Goal: Task Accomplishment & Management: Use online tool/utility

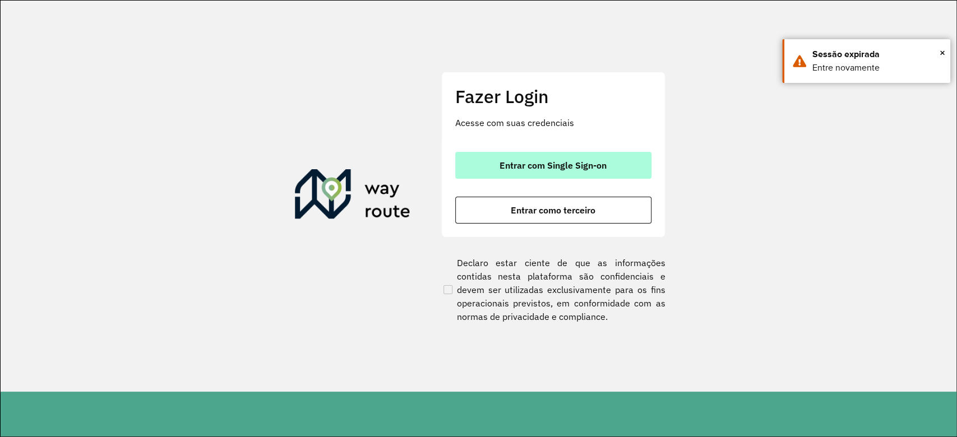
click at [552, 164] on span "Entrar com Single Sign-on" at bounding box center [553, 165] width 107 height 9
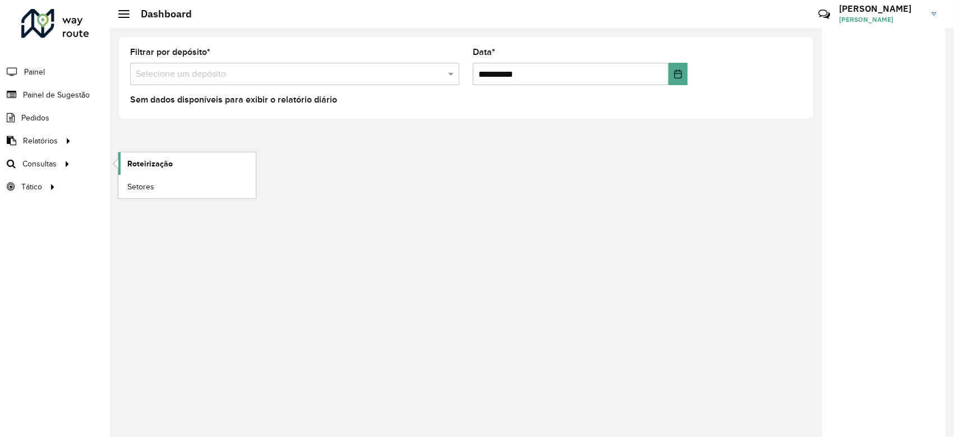
click at [138, 170] on link "Roteirização" at bounding box center [186, 163] width 137 height 22
click at [152, 194] on link "Setores" at bounding box center [186, 186] width 137 height 22
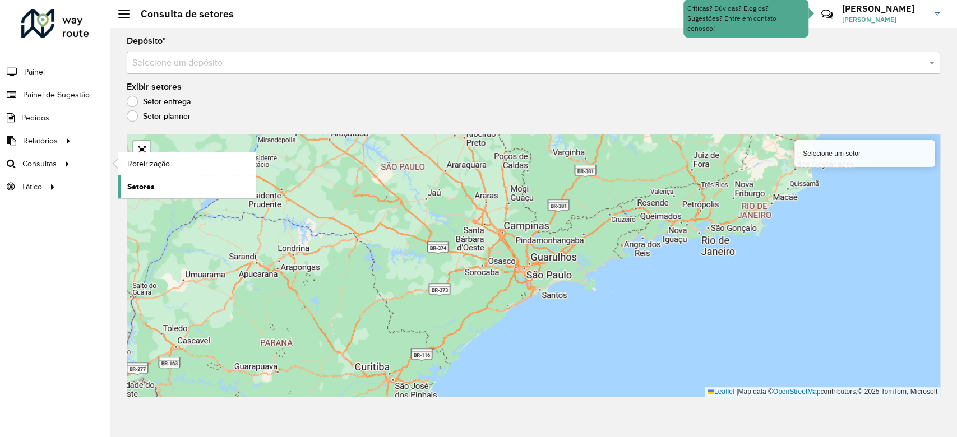
click at [151, 182] on span "Setores" at bounding box center [140, 187] width 27 height 12
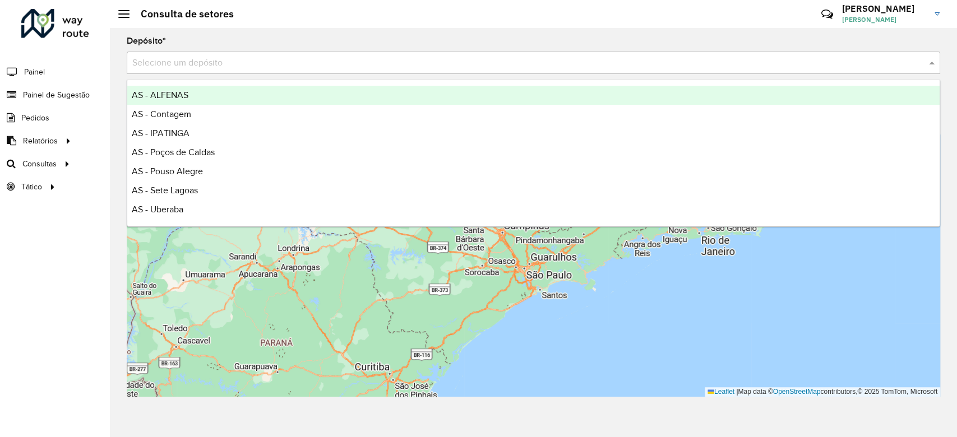
click at [323, 56] on div "Selecione um depósito" at bounding box center [533, 63] width 813 height 22
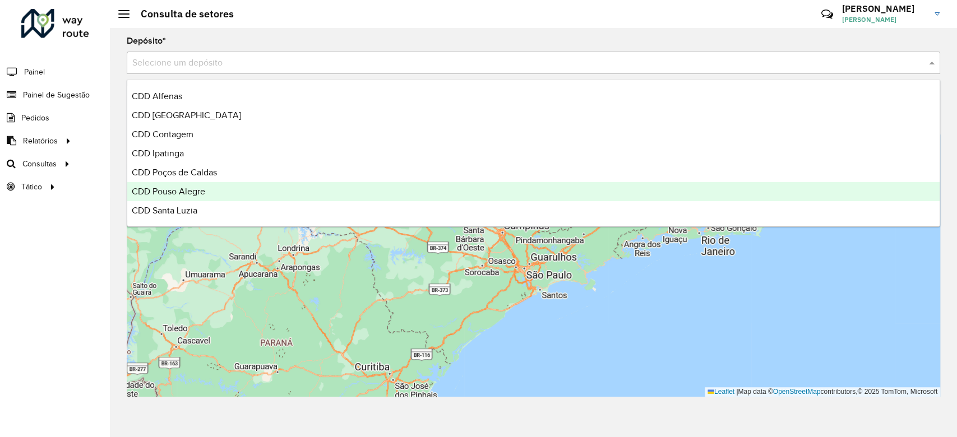
scroll to position [149, 0]
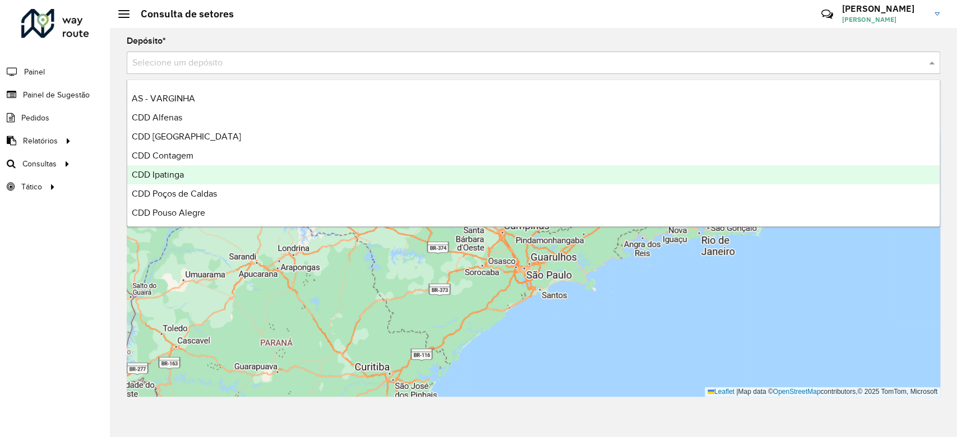
click at [214, 173] on div "CDD Ipatinga" at bounding box center [533, 174] width 812 height 19
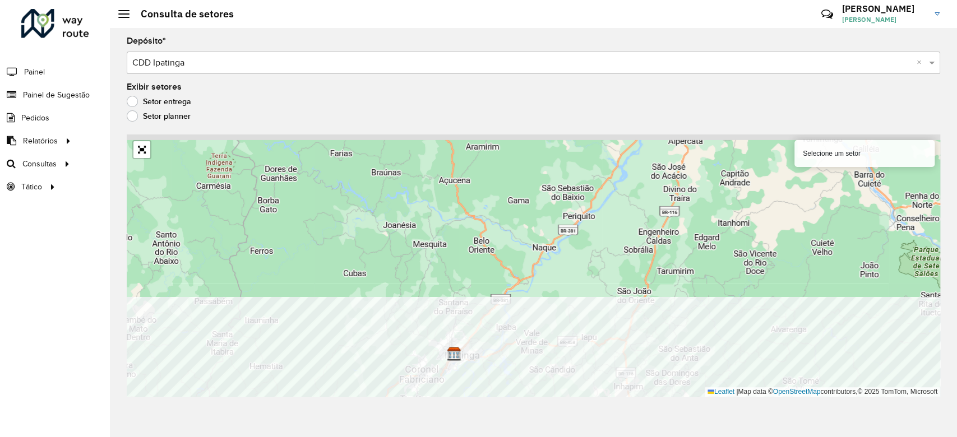
click at [494, 327] on div "Depósito * Selecione um depósito × CDD Ipatinga × Exibir setores Setor entrega …" at bounding box center [533, 232] width 847 height 409
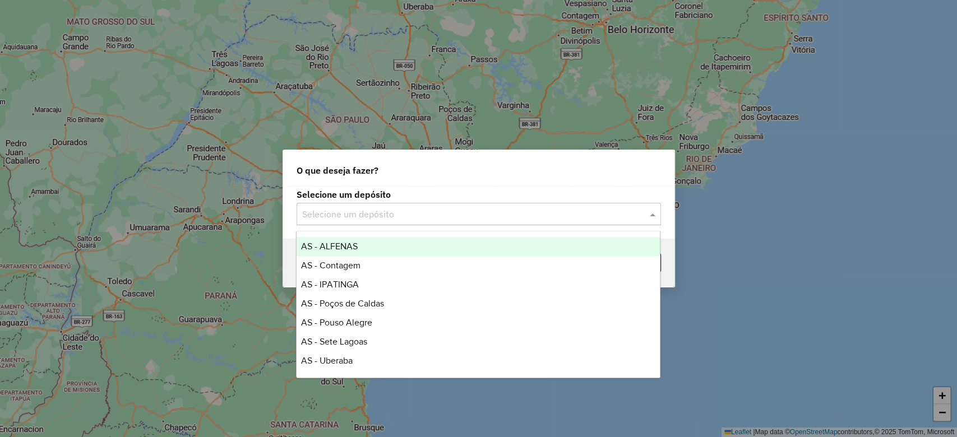
click at [537, 208] on input "text" at bounding box center [467, 214] width 331 height 13
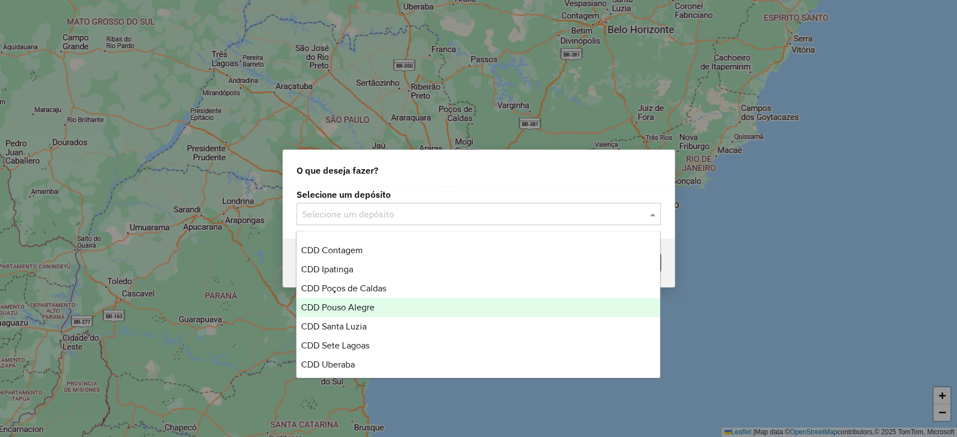
scroll to position [224, 0]
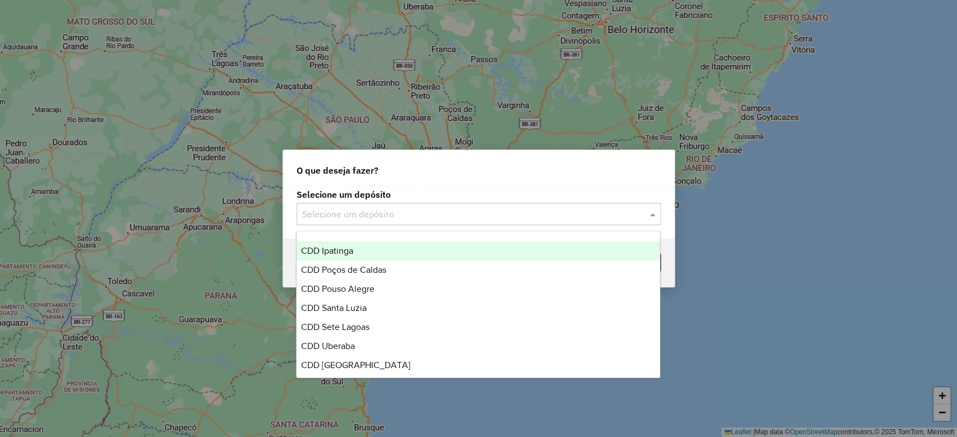
click at [392, 244] on div "CDD Ipatinga" at bounding box center [478, 251] width 363 height 19
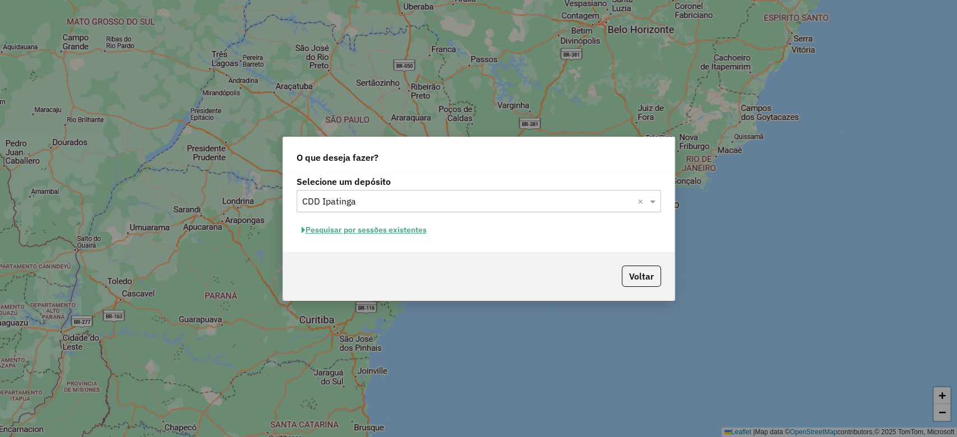
click at [400, 228] on button "Pesquisar por sessões existentes" at bounding box center [364, 229] width 135 height 17
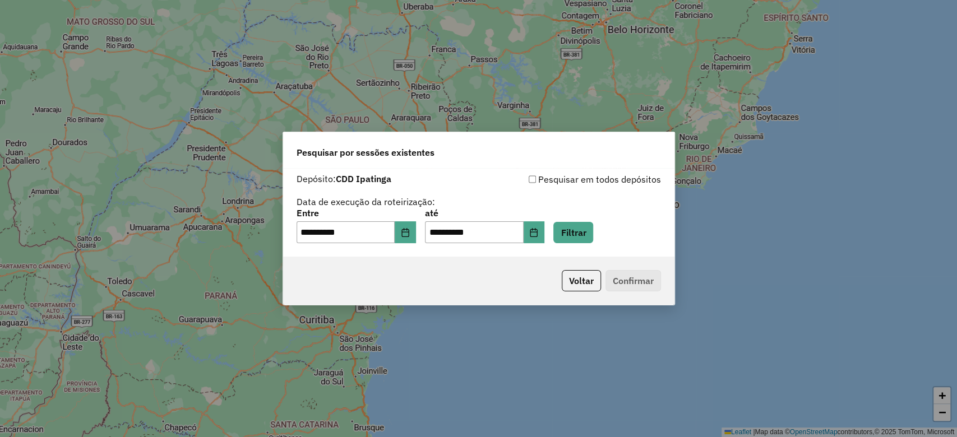
click at [583, 244] on div "**********" at bounding box center [478, 212] width 391 height 89
click at [584, 236] on button "Filtrar" at bounding box center [573, 232] width 40 height 21
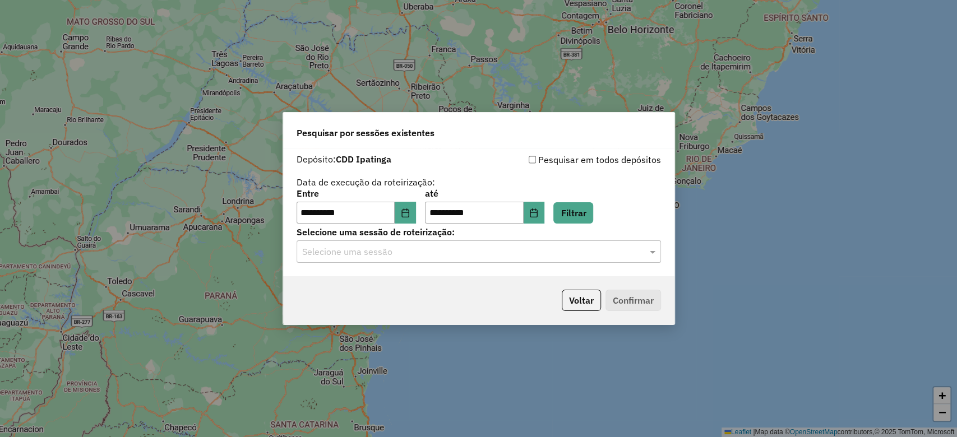
click at [478, 260] on div "Selecione uma sessão" at bounding box center [479, 252] width 364 height 22
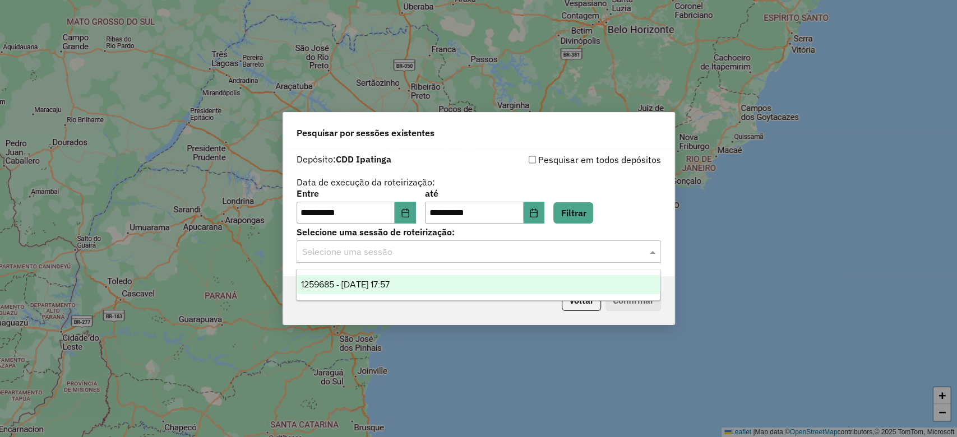
click at [437, 282] on div "1259685 - 05/09/2025 17:57" at bounding box center [478, 284] width 363 height 19
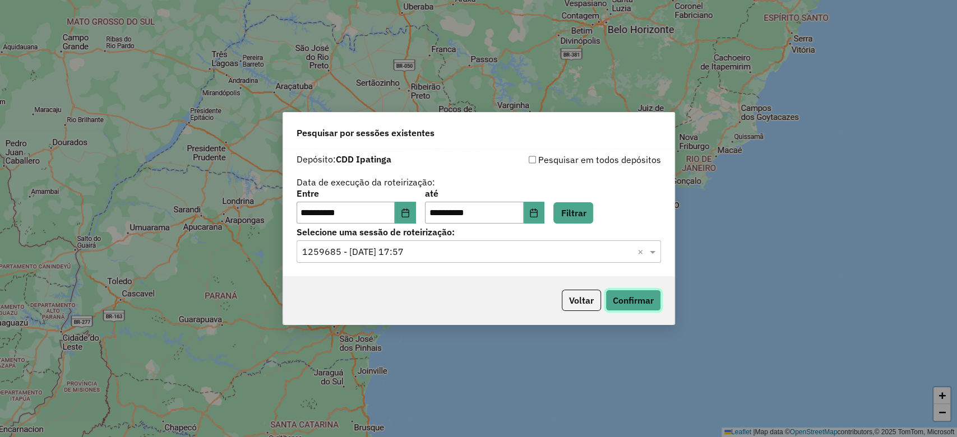
click at [648, 302] on button "Confirmar" at bounding box center [633, 300] width 56 height 21
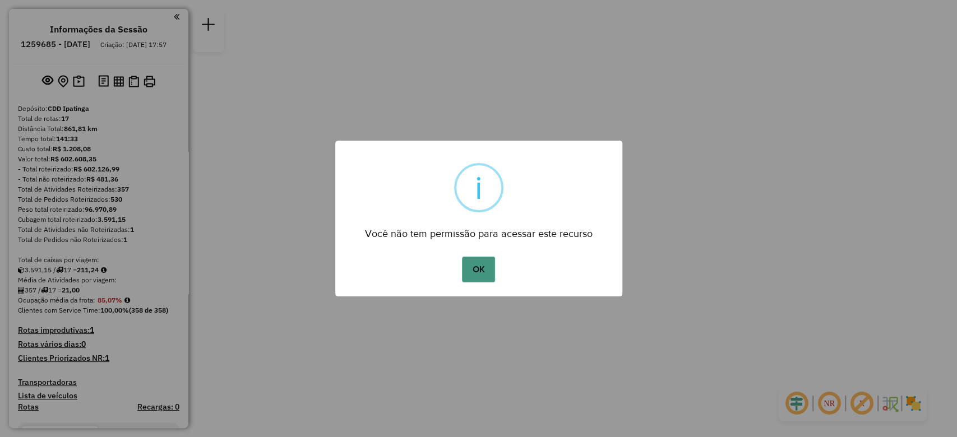
click at [479, 268] on button "OK" at bounding box center [478, 270] width 33 height 26
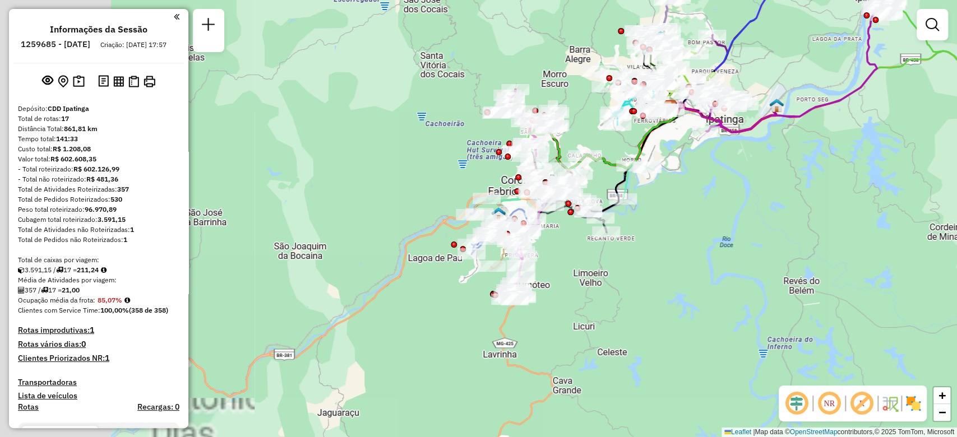
drag, startPoint x: 453, startPoint y: 248, endPoint x: 679, endPoint y: 262, distance: 226.4
click at [679, 262] on div "Janela de atendimento Grade de atendimento Capacidade Transportadoras Veículos …" at bounding box center [478, 218] width 957 height 437
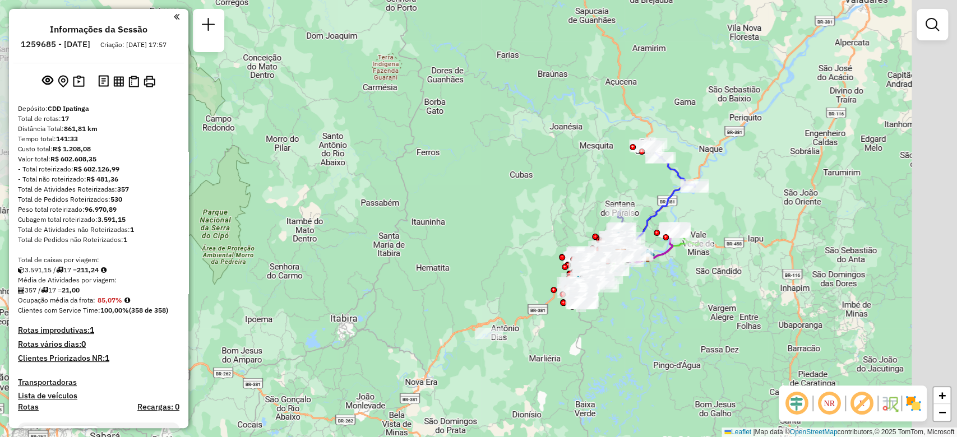
drag, startPoint x: 769, startPoint y: 262, endPoint x: 677, endPoint y: 301, distance: 99.8
click at [681, 307] on div "Janela de atendimento Grade de atendimento Capacidade Transportadoras Veículos …" at bounding box center [478, 218] width 957 height 437
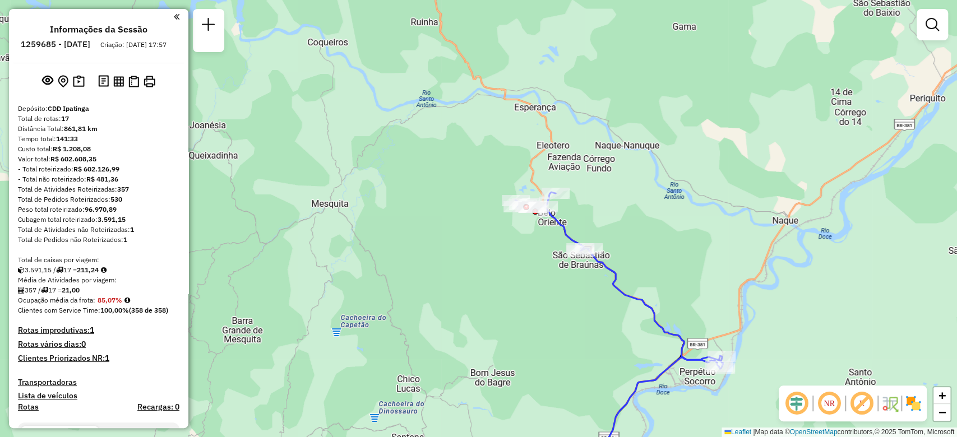
drag, startPoint x: 542, startPoint y: 278, endPoint x: 525, endPoint y: 272, distance: 17.7
click at [525, 272] on div "Janela de atendimento Grade de atendimento Capacidade Transportadoras Veículos …" at bounding box center [478, 218] width 957 height 437
drag, startPoint x: 564, startPoint y: 334, endPoint x: 512, endPoint y: 214, distance: 130.1
click at [512, 214] on div "Janela de atendimento Grade de atendimento Capacidade Transportadoras Veículos …" at bounding box center [478, 218] width 957 height 437
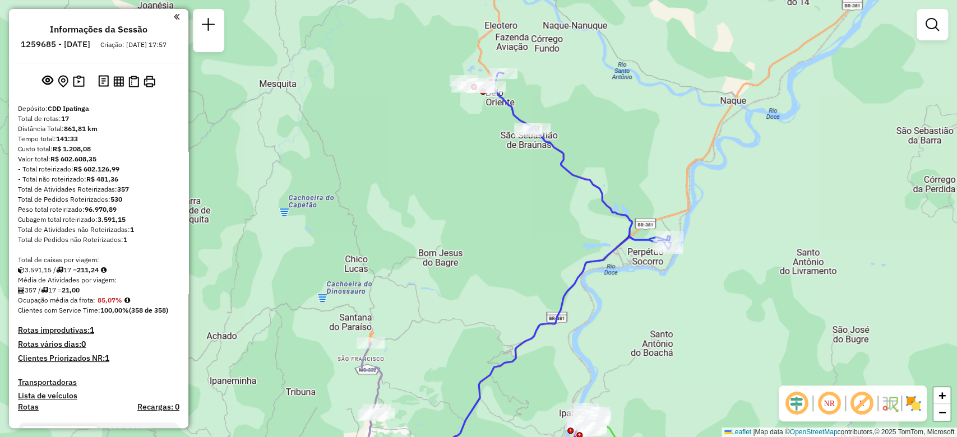
drag, startPoint x: 683, startPoint y: 355, endPoint x: 699, endPoint y: 211, distance: 145.5
click at [697, 225] on div "Janela de atendimento Grade de atendimento Capacidade Transportadoras Veículos …" at bounding box center [478, 218] width 957 height 437
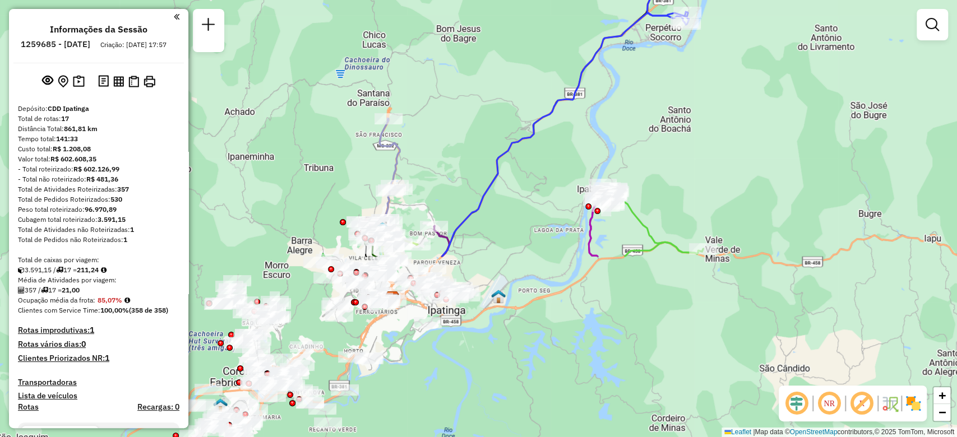
drag, startPoint x: 558, startPoint y: 304, endPoint x: 697, endPoint y: 252, distance: 148.3
click at [696, 253] on div "Janela de atendimento Grade de atendimento Capacidade Transportadoras Veículos …" at bounding box center [478, 218] width 957 height 437
